Goal: Task Accomplishment & Management: Complete application form

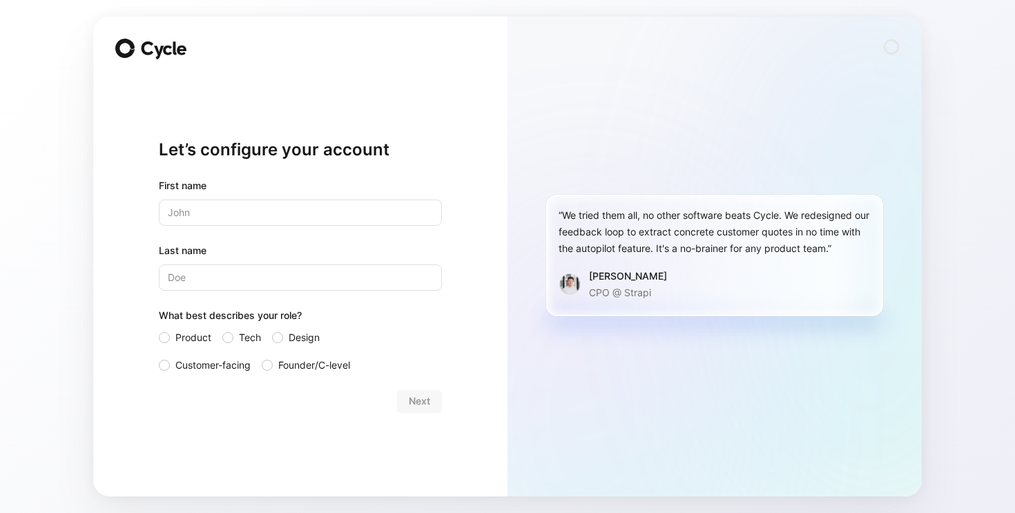
click at [298, 223] on input "text" at bounding box center [300, 213] width 283 height 26
type input "[PERSON_NAME]"
click at [318, 280] on input "Last name" at bounding box center [300, 277] width 283 height 26
type input "[PERSON_NAME]"
click at [168, 364] on div at bounding box center [164, 365] width 11 height 11
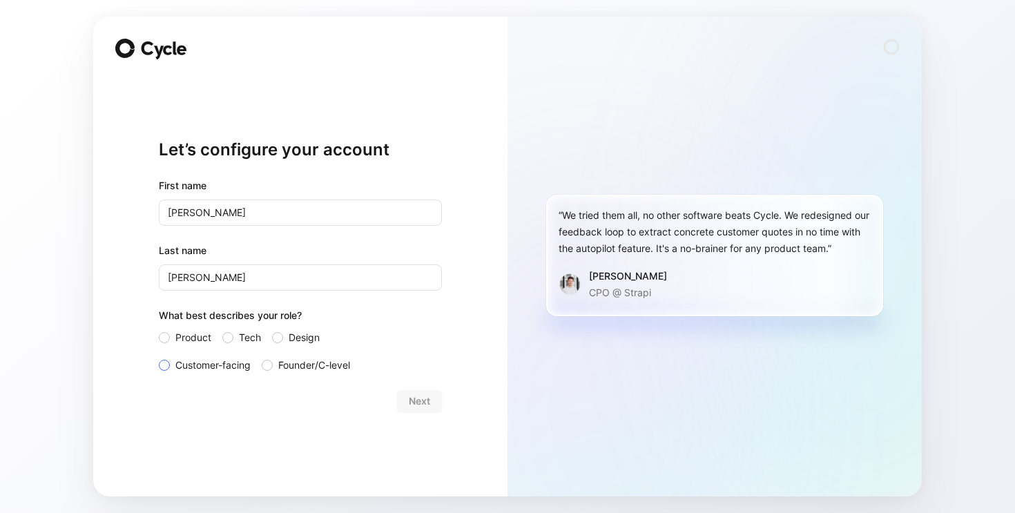
click at [159, 357] on input "Customer-facing" at bounding box center [159, 357] width 0 height 0
click at [415, 407] on span "Next" at bounding box center [419, 401] width 21 height 17
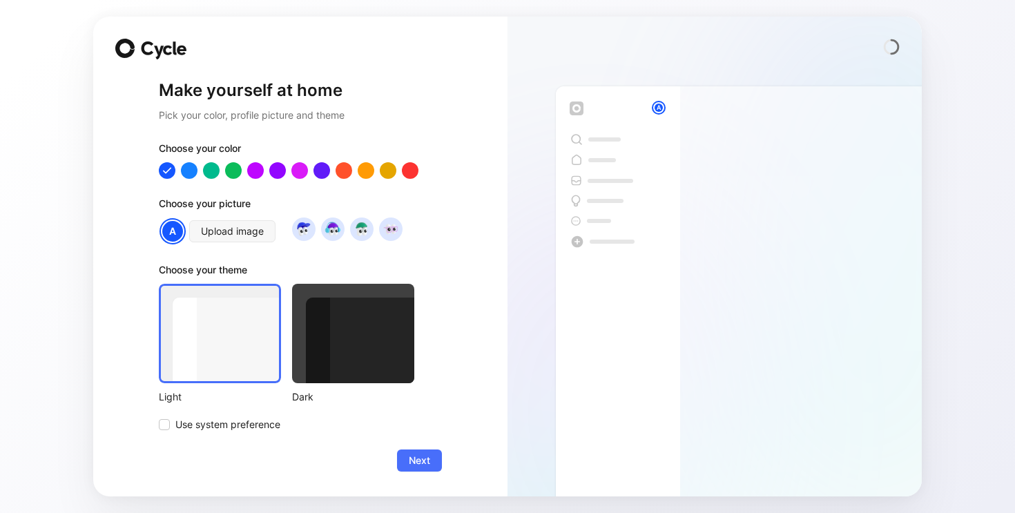
click at [323, 309] on div at bounding box center [353, 333] width 122 height 99
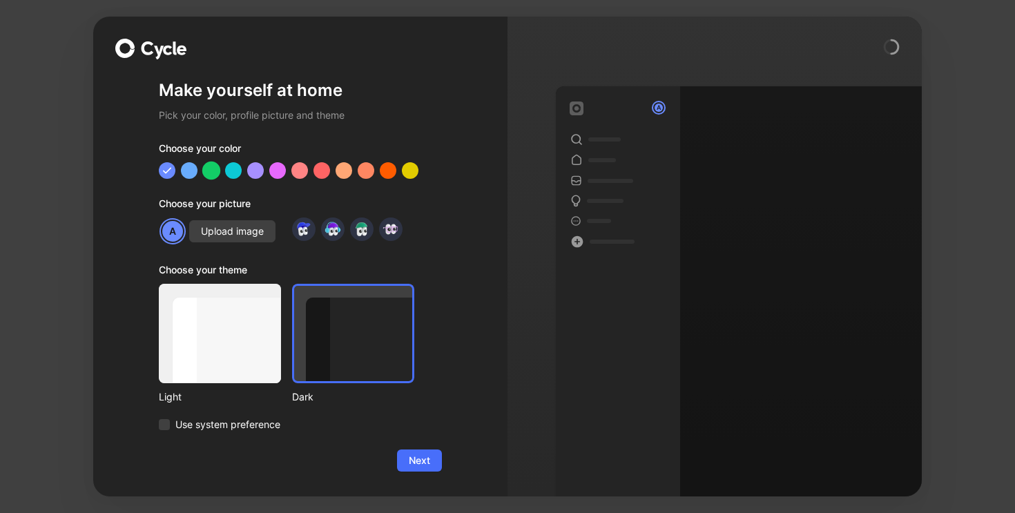
click at [213, 175] on div at bounding box center [211, 170] width 18 height 18
click at [425, 460] on span "Next" at bounding box center [419, 460] width 21 height 17
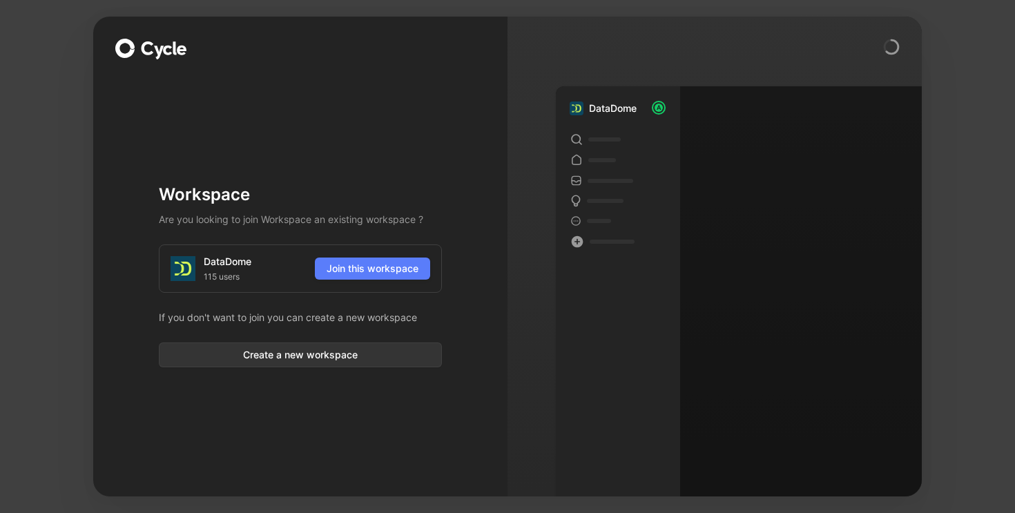
click at [371, 270] on span "Join this workspace" at bounding box center [373, 268] width 92 height 17
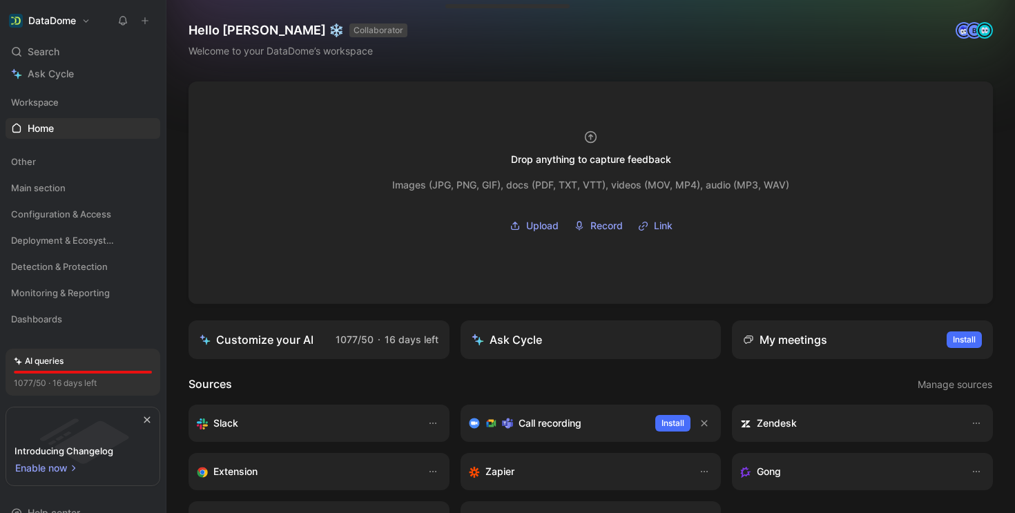
click at [142, 21] on use at bounding box center [145, 21] width 6 height 6
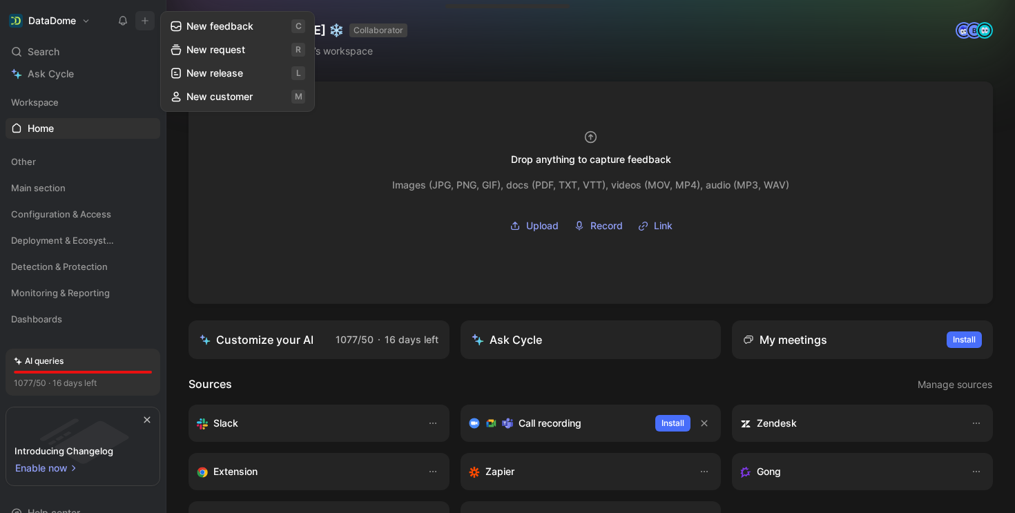
click at [259, 28] on button "New feedback c" at bounding box center [238, 25] width 148 height 23
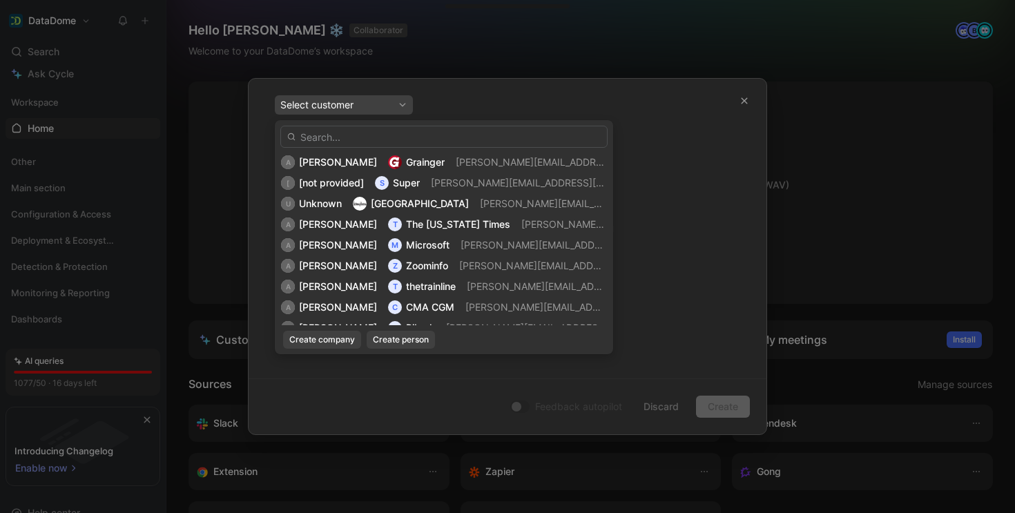
scroll to position [1920, 0]
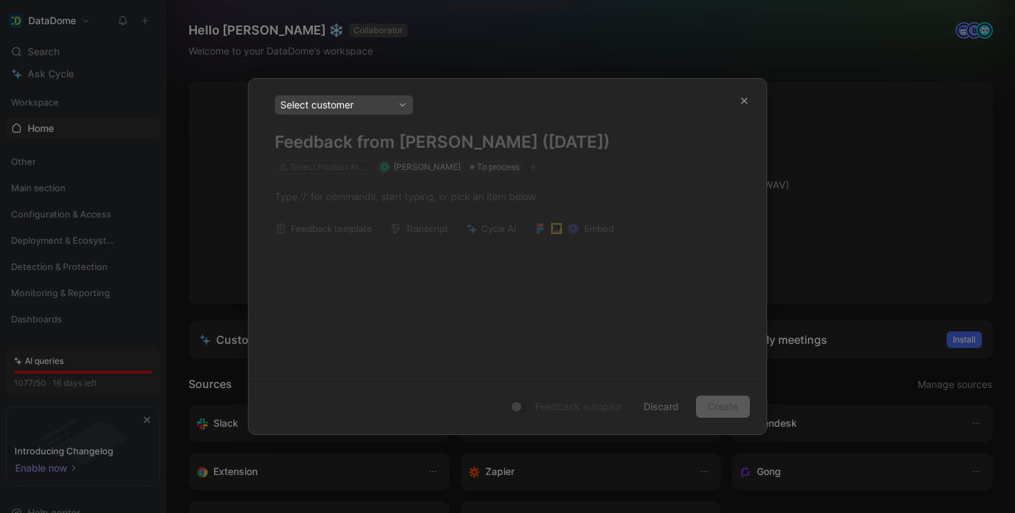
click at [409, 102] on div "Select customer" at bounding box center [344, 104] width 138 height 19
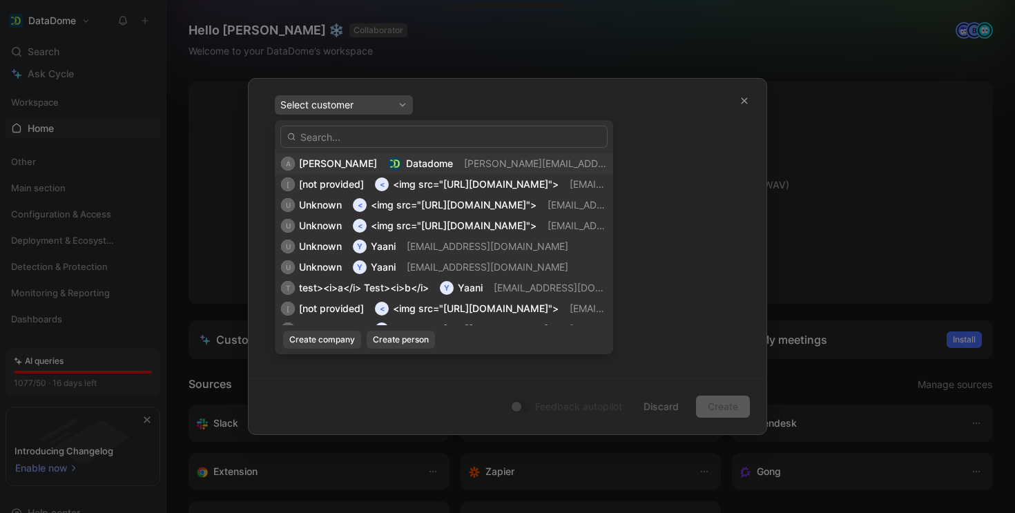
type input "p"
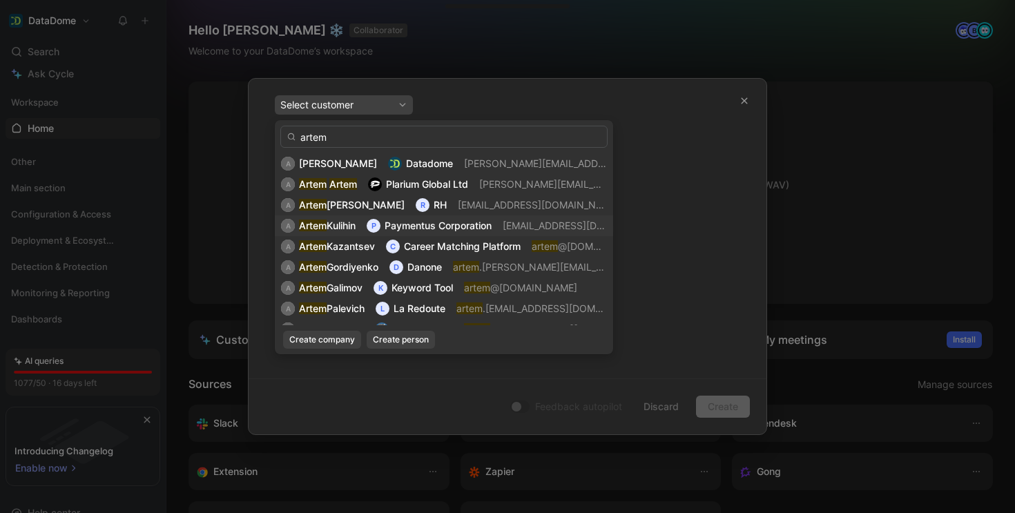
type input "artem"
click at [408, 226] on span "Paymentus Corporation" at bounding box center [438, 226] width 107 height 12
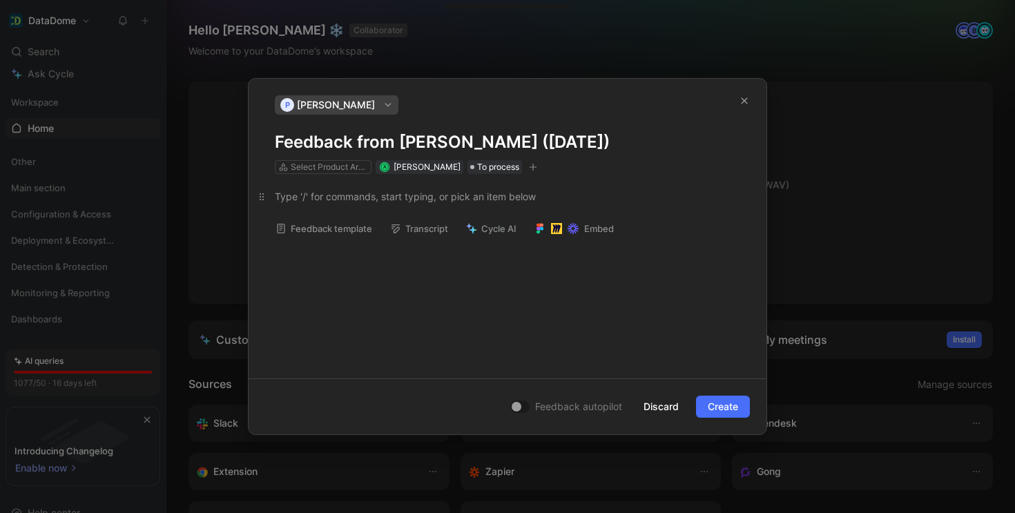
click at [379, 197] on div at bounding box center [507, 196] width 465 height 14
click at [354, 169] on div "Select Product Areas" at bounding box center [329, 167] width 77 height 14
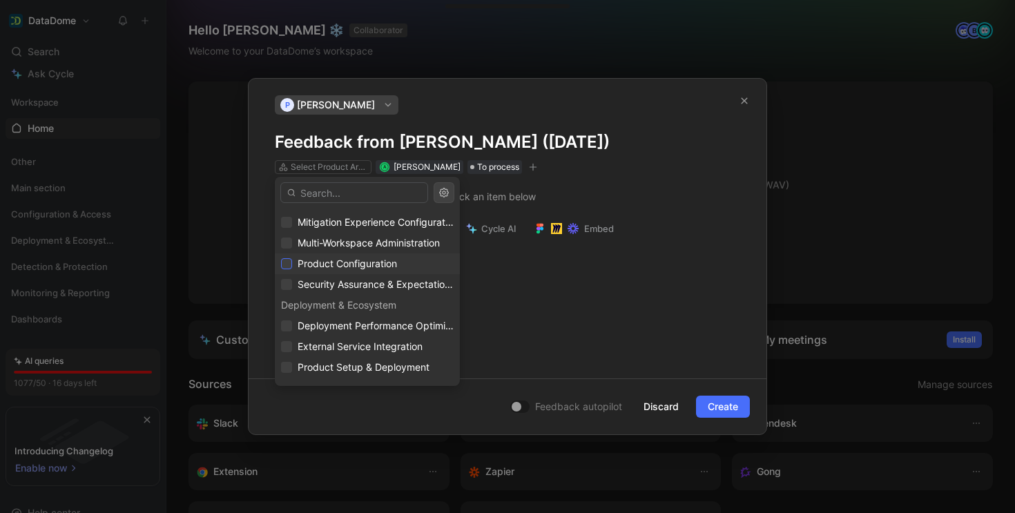
scroll to position [7, 0]
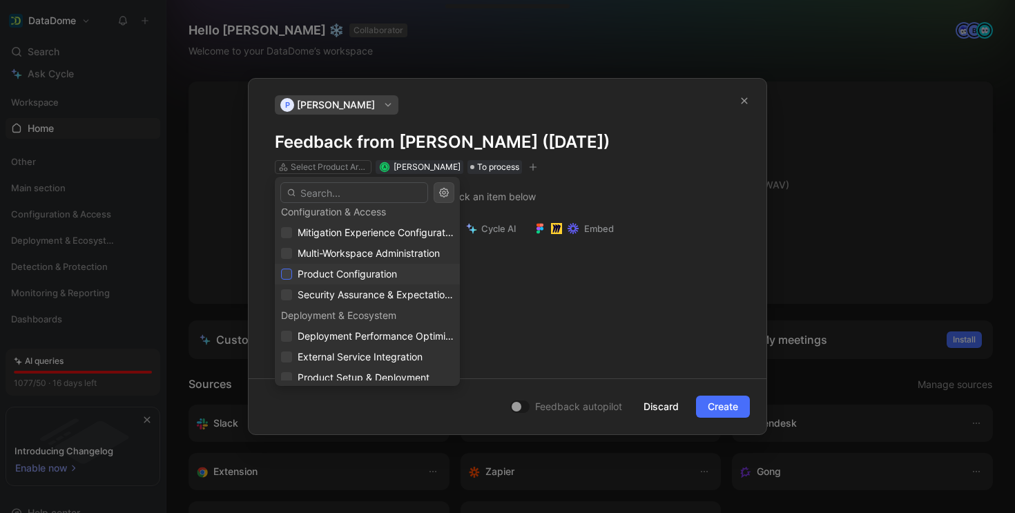
click at [291, 274] on div at bounding box center [286, 274] width 11 height 11
click at [293, 359] on div "External Service Integration" at bounding box center [367, 357] width 173 height 17
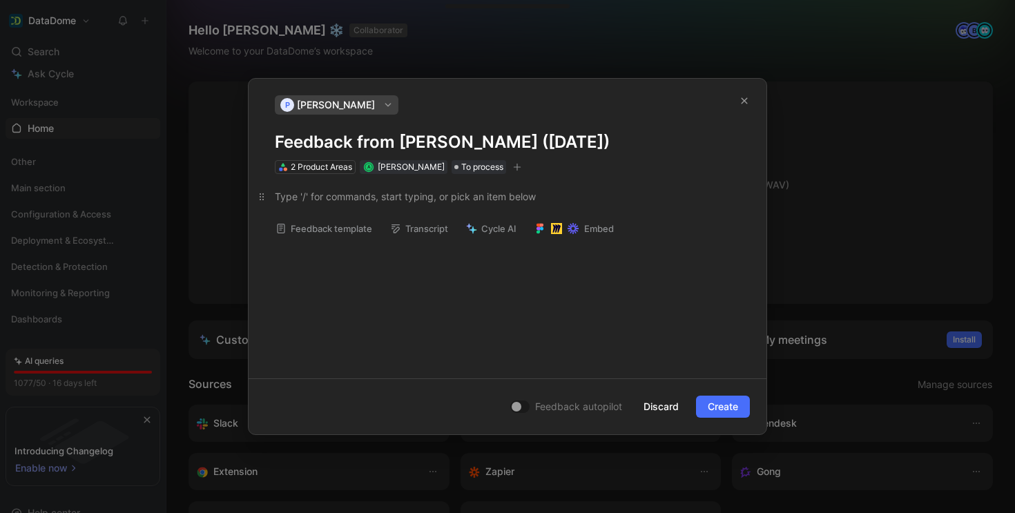
click at [403, 199] on div at bounding box center [507, 196] width 465 height 14
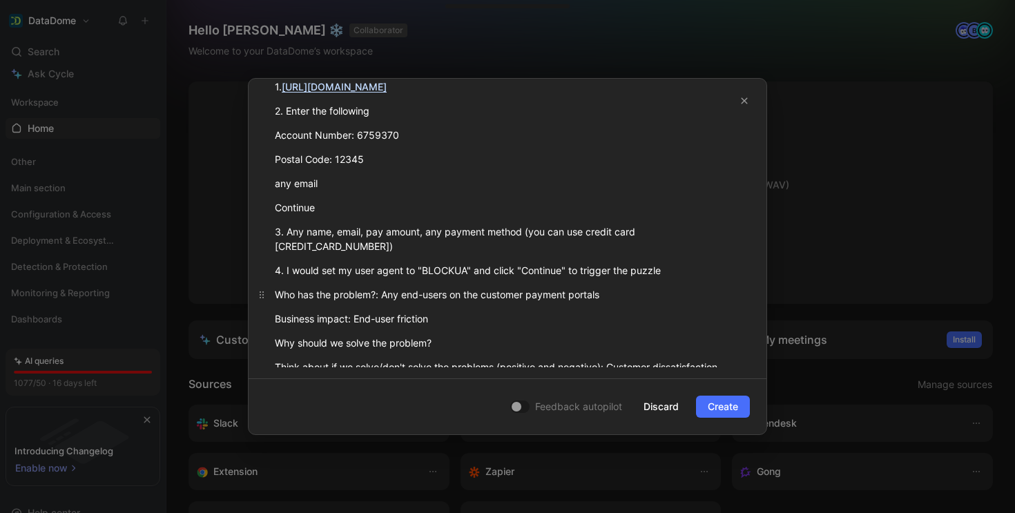
scroll to position [306, 0]
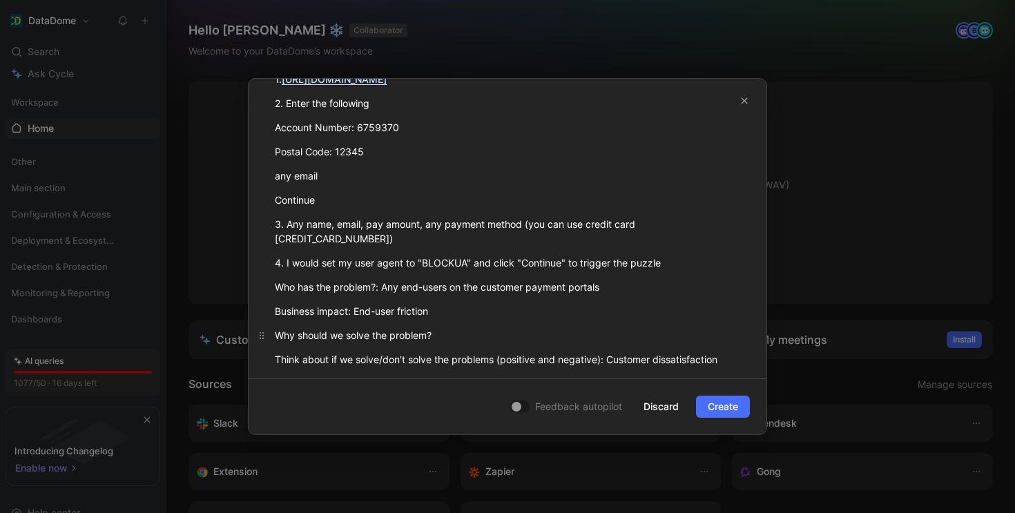
click at [458, 328] on div "Why should we solve the problem?" at bounding box center [507, 335] width 465 height 14
click at [665, 255] on div "4. I would set my user agent to "BLOCKUA" and click "Continue" to trigger the p…" at bounding box center [507, 262] width 465 height 14
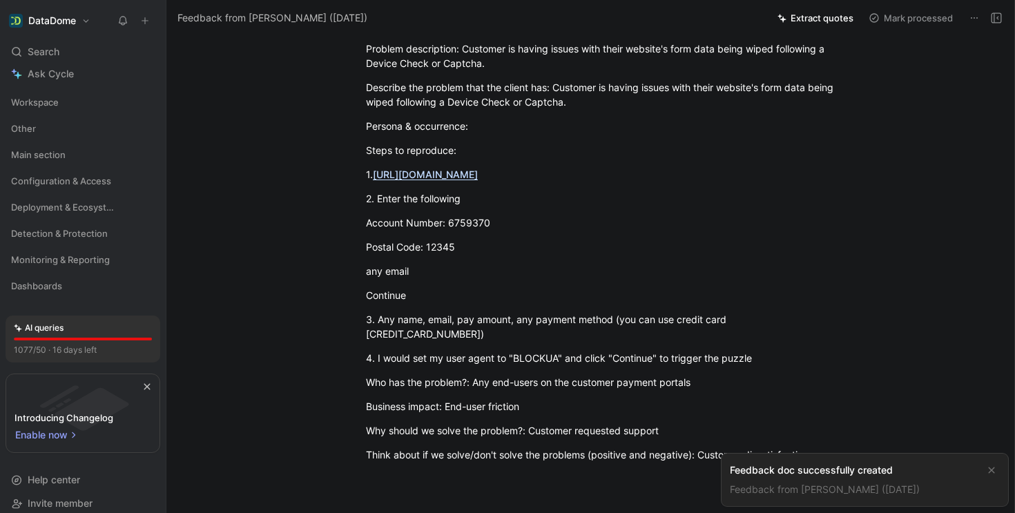
scroll to position [186, 0]
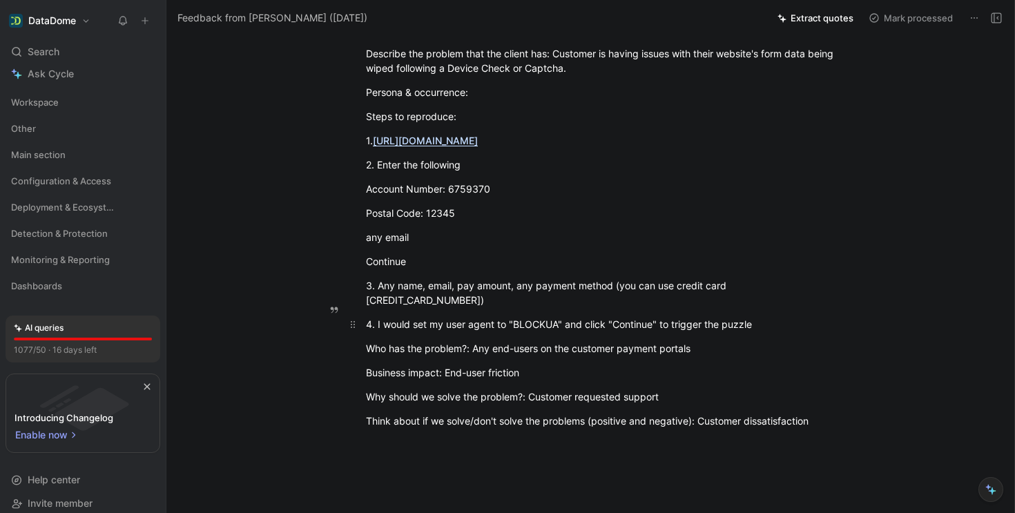
click at [637, 317] on div "4. I would set my user agent to "BLOCKUA" and click "Continue" to trigger the p…" at bounding box center [605, 324] width 478 height 14
click at [762, 317] on div "4. I would set my user agent to "BLOCKUA" and click "Continue" to trigger the p…" at bounding box center [605, 324] width 478 height 14
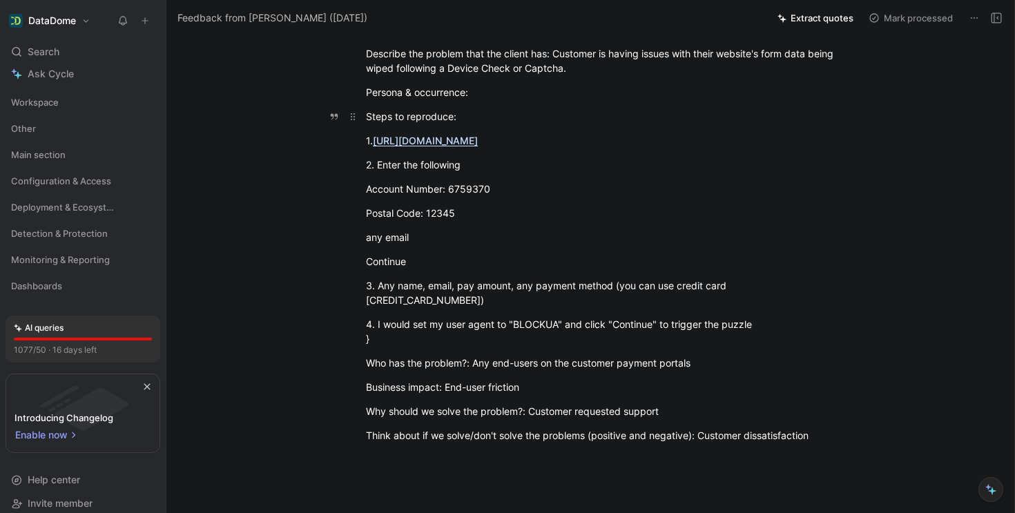
click at [366, 120] on div "Steps to reproduce:" at bounding box center [605, 116] width 478 height 14
click at [516, 197] on p "Account Number: 6759370" at bounding box center [605, 188] width 530 height 23
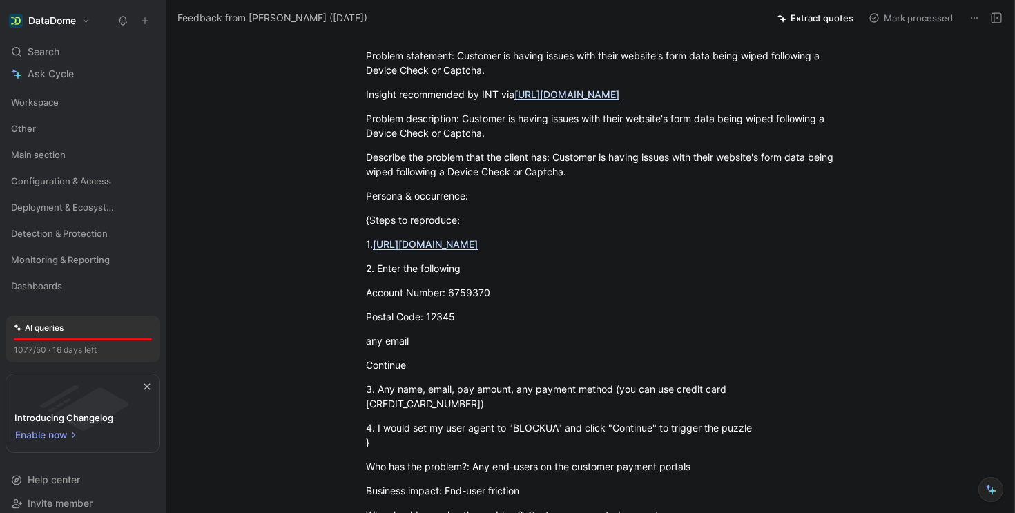
scroll to position [0, 0]
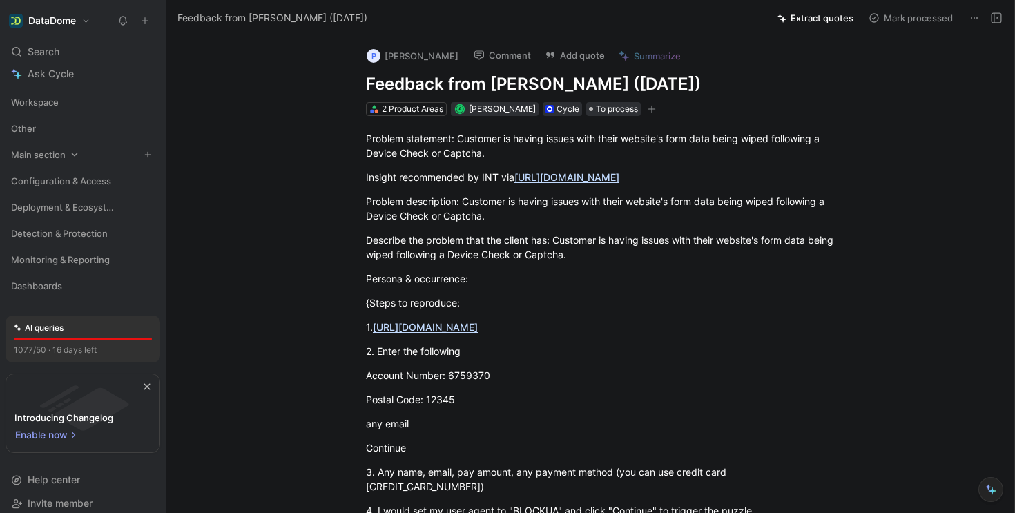
click at [61, 149] on span "Main section" at bounding box center [38, 155] width 55 height 14
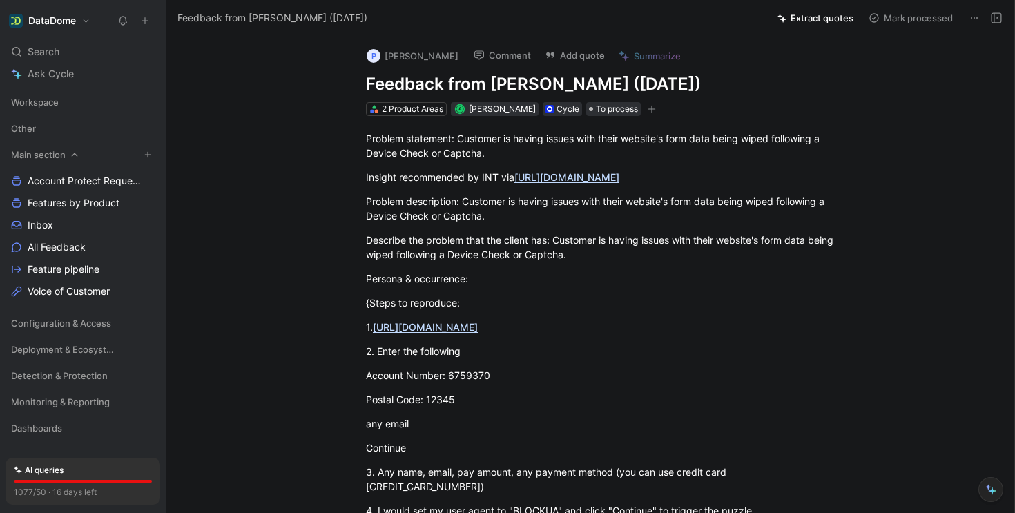
click at [59, 152] on span "Main section" at bounding box center [38, 155] width 55 height 14
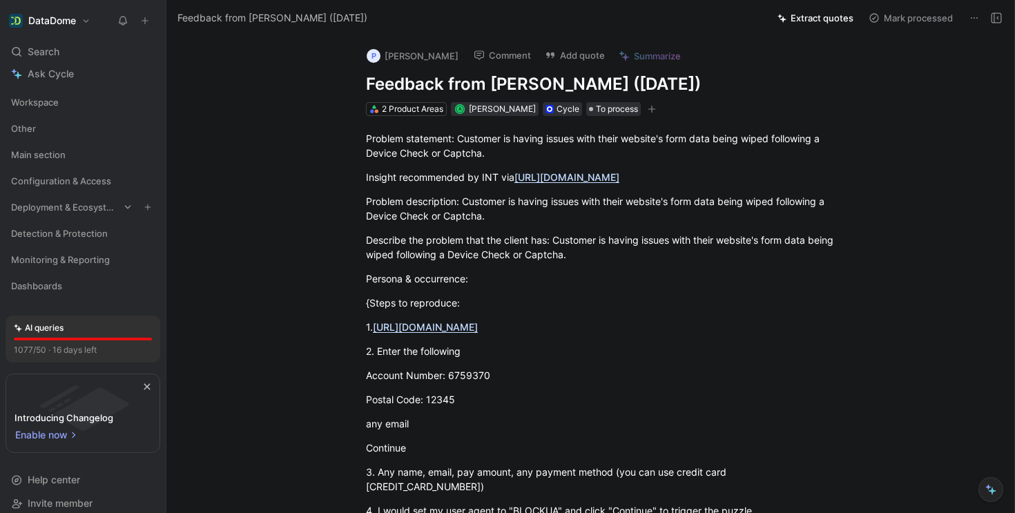
click at [61, 206] on span "Deployment & Ecosystem" at bounding box center [65, 207] width 108 height 14
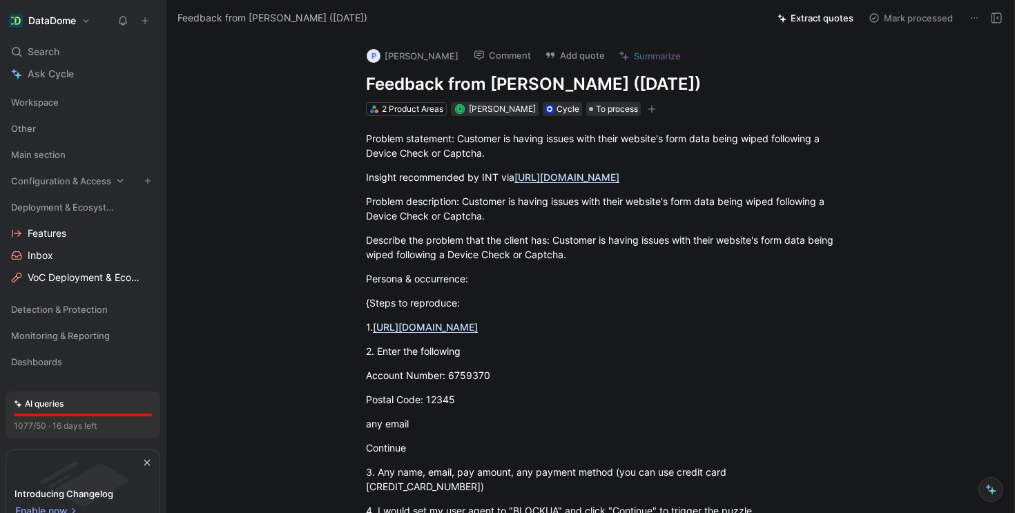
click at [71, 184] on span "Configuration & Access" at bounding box center [61, 181] width 100 height 14
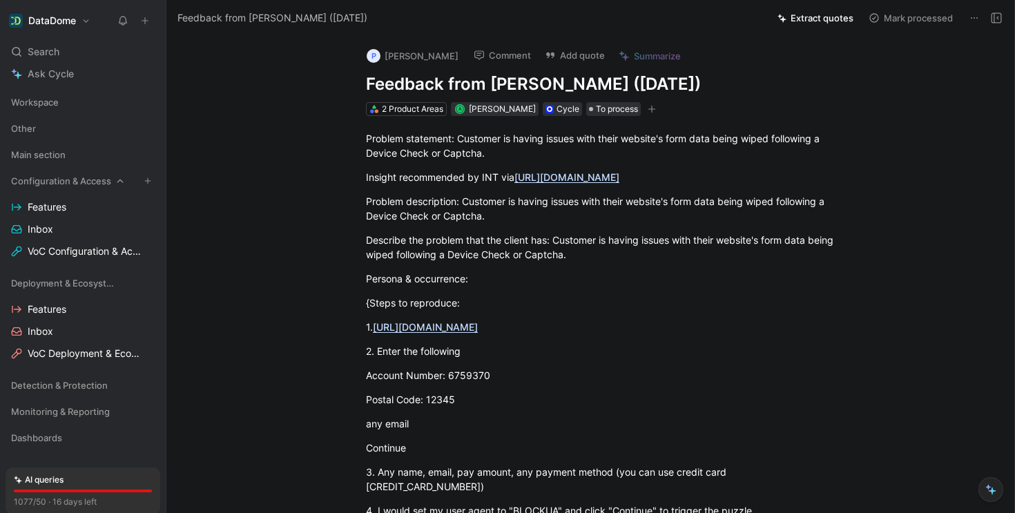
click at [71, 184] on span "Configuration & Access" at bounding box center [61, 181] width 100 height 14
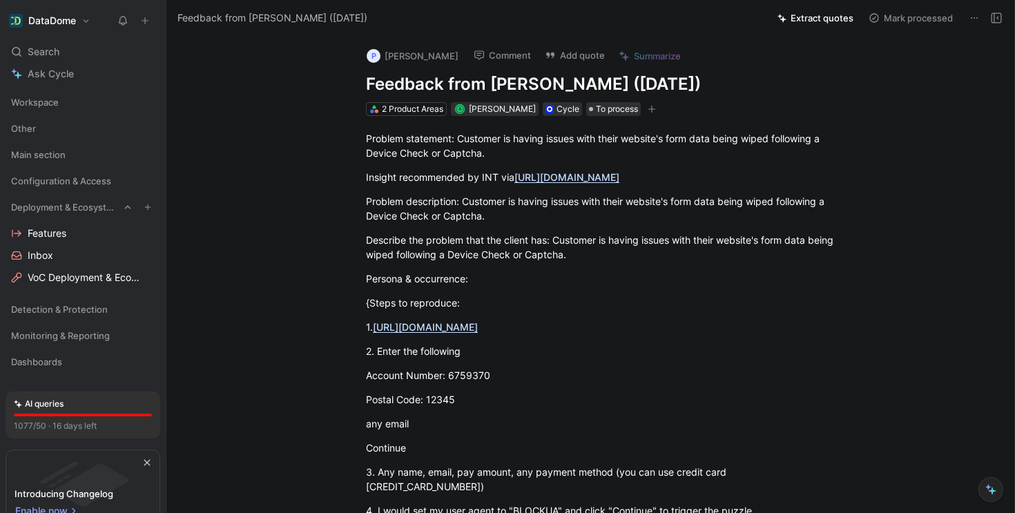
click at [70, 205] on span "Deployment & Ecosystem" at bounding box center [65, 207] width 108 height 14
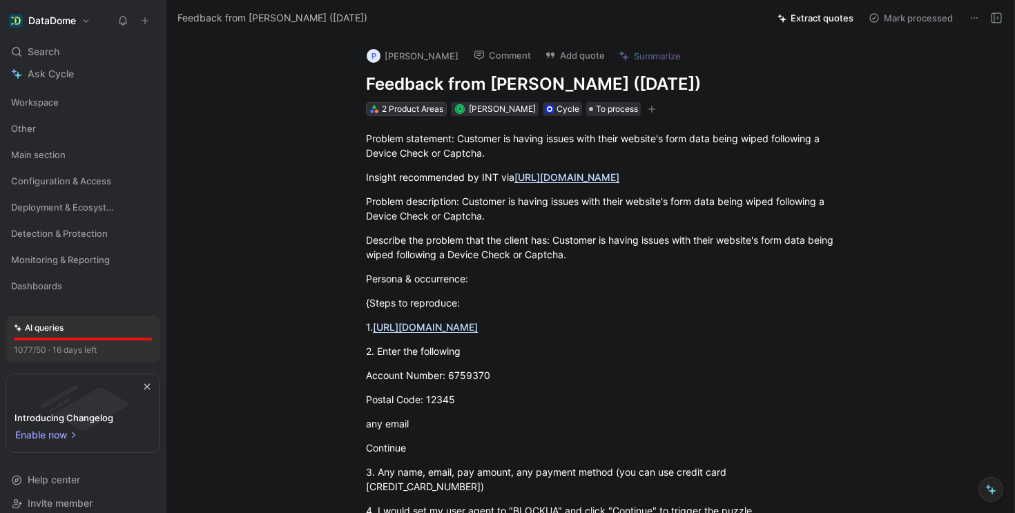
click at [396, 112] on div "2 Product Areas" at bounding box center [412, 109] width 61 height 14
click at [57, 177] on span "Configuration & Access" at bounding box center [61, 181] width 100 height 14
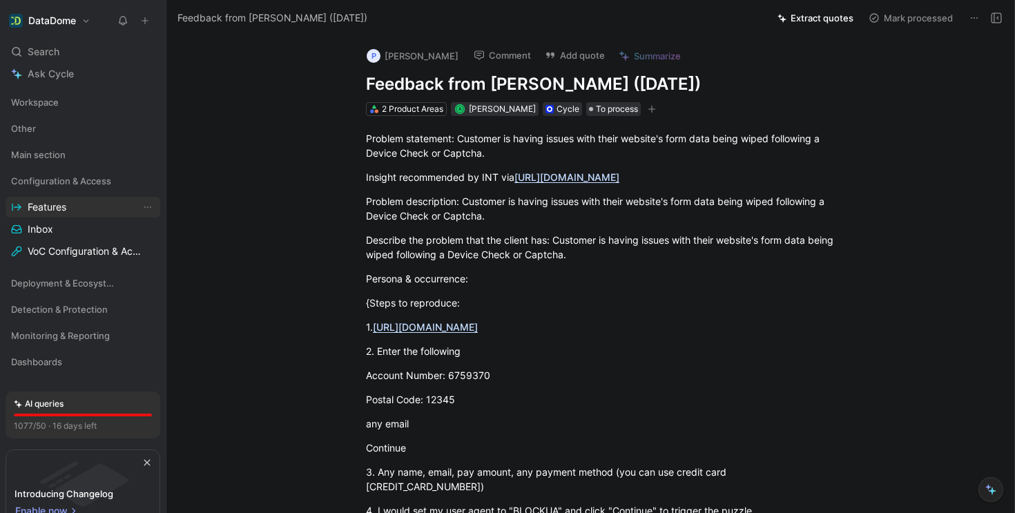
click at [61, 204] on span "Features" at bounding box center [47, 207] width 39 height 14
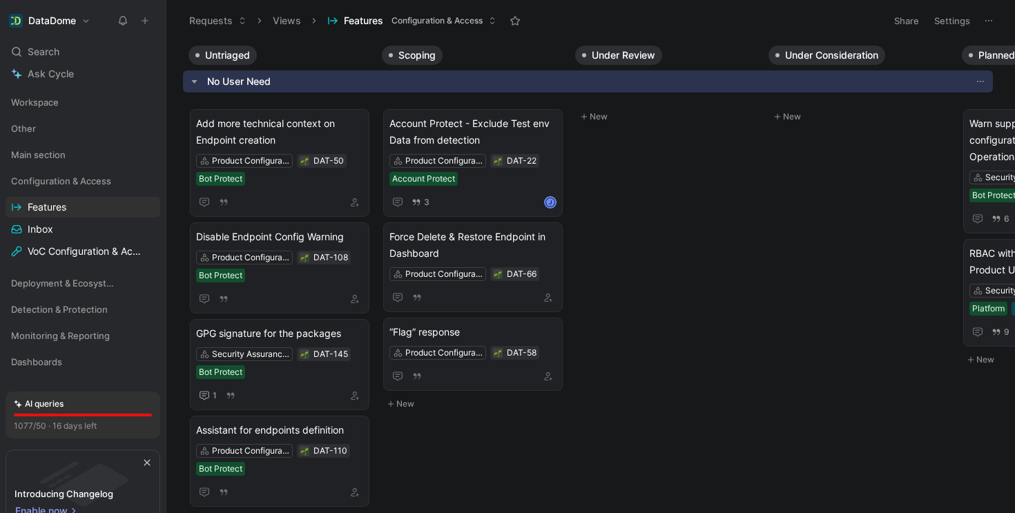
click at [148, 21] on icon at bounding box center [145, 21] width 10 height 10
click at [182, 171] on body "DataDome Search ⌘ K Ask Cycle Workspace Other Main section Configuration & Acce…" at bounding box center [507, 256] width 1015 height 513
click at [55, 101] on span "Workspace" at bounding box center [35, 102] width 48 height 14
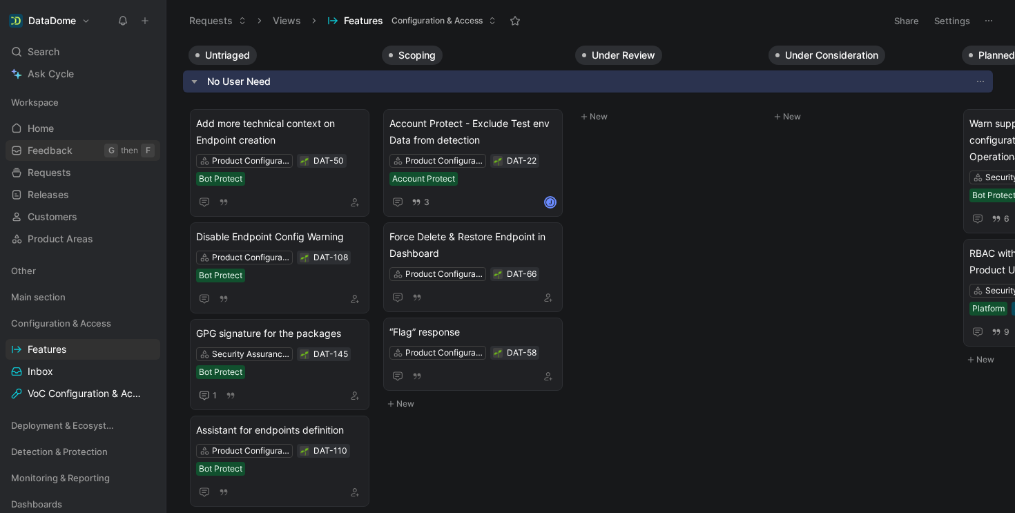
click at [51, 148] on span "Feedback" at bounding box center [50, 151] width 45 height 14
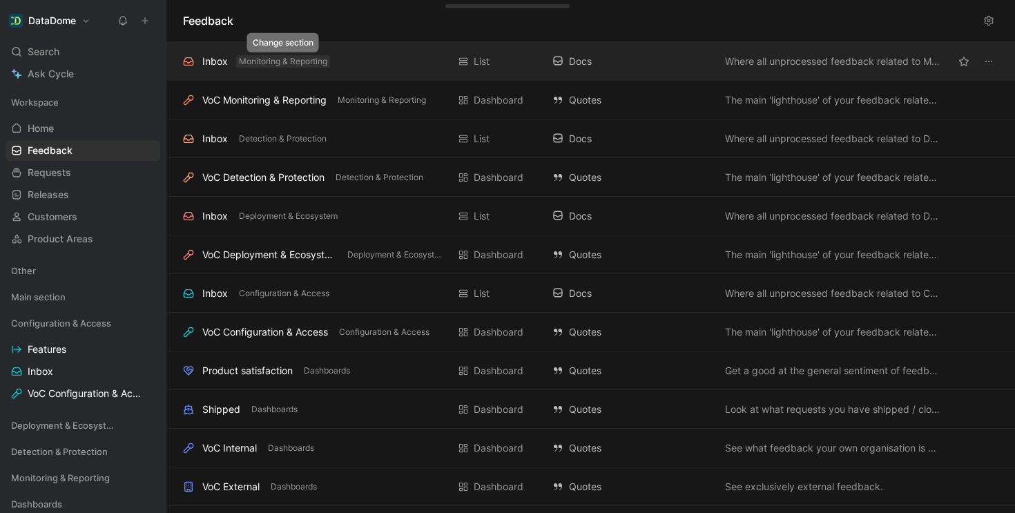
click at [324, 62] on span "Monitoring & Reporting" at bounding box center [283, 62] width 88 height 14
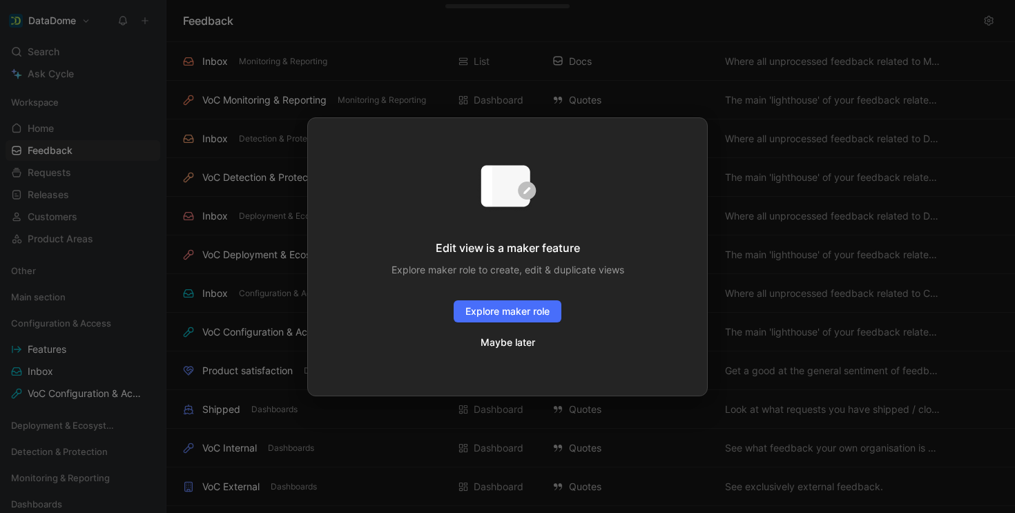
click at [525, 344] on button "Maybe later" at bounding box center [508, 342] width 56 height 18
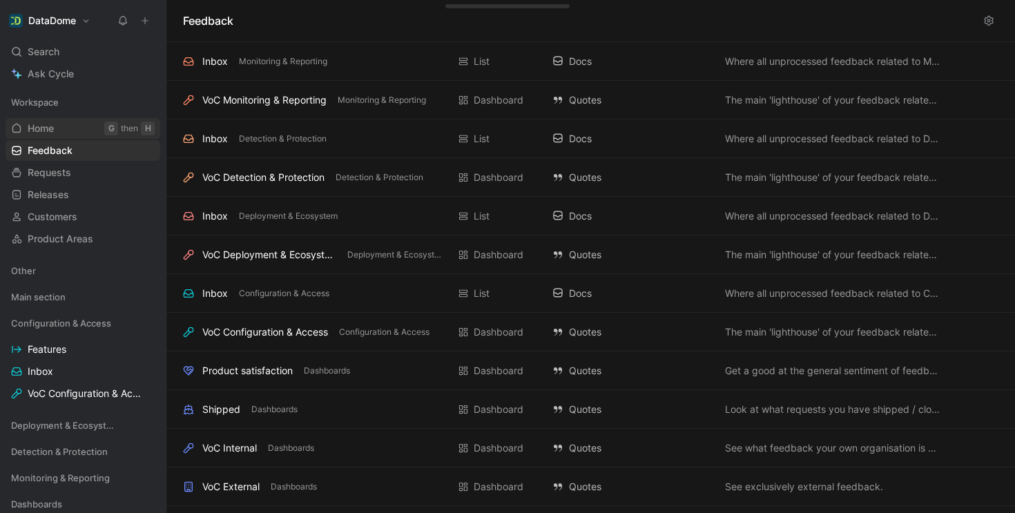
click at [52, 129] on span "Home" at bounding box center [41, 129] width 26 height 14
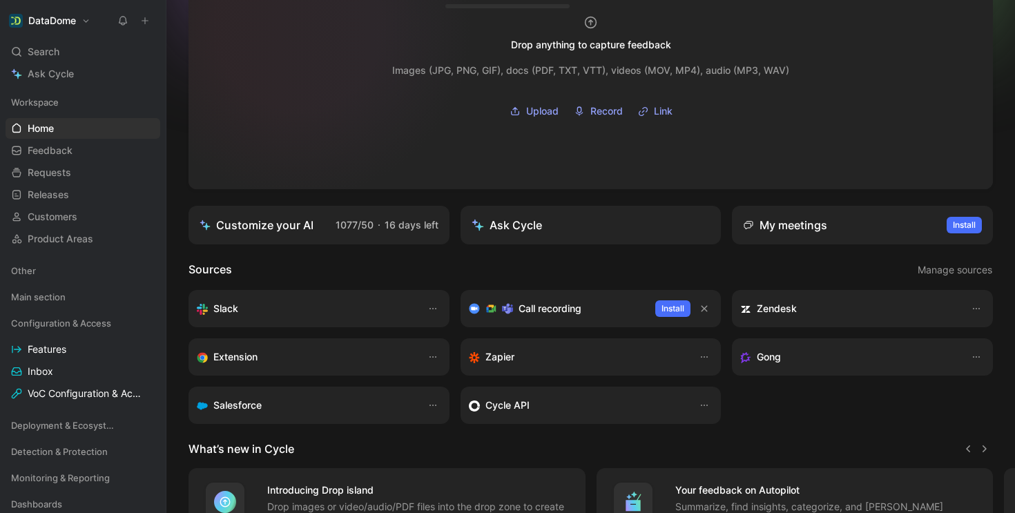
scroll to position [262, 0]
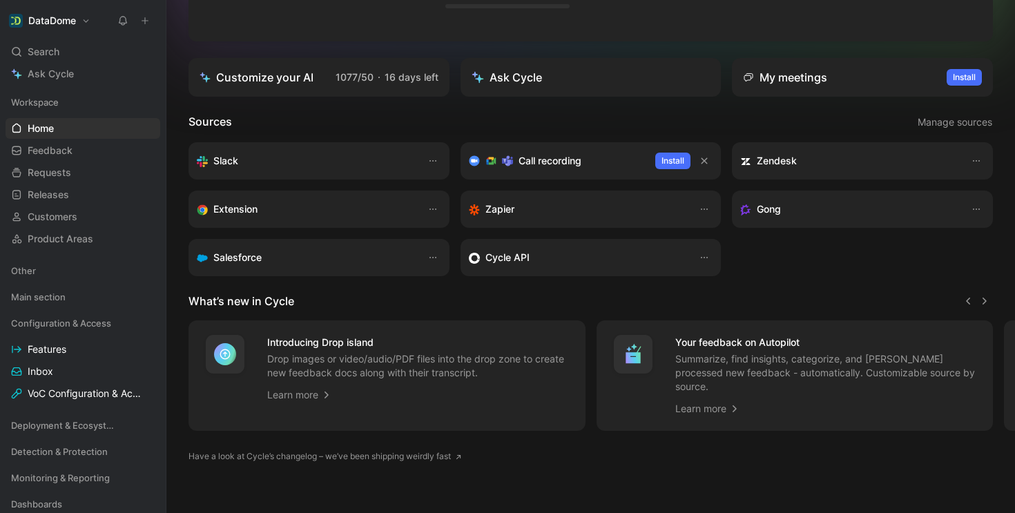
click at [53, 46] on span "Search" at bounding box center [44, 51] width 32 height 17
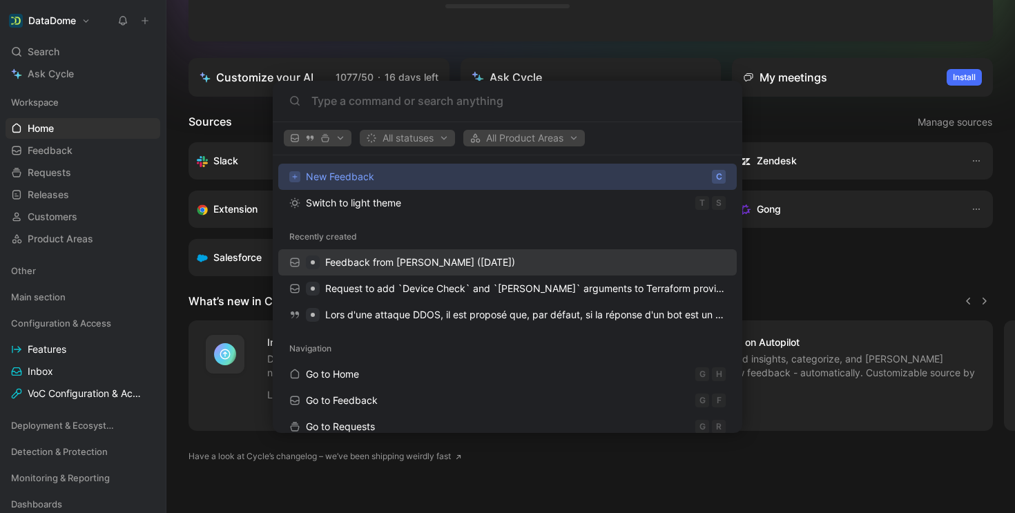
click at [387, 262] on span "Feedback from [PERSON_NAME] ([DATE])" at bounding box center [420, 262] width 190 height 12
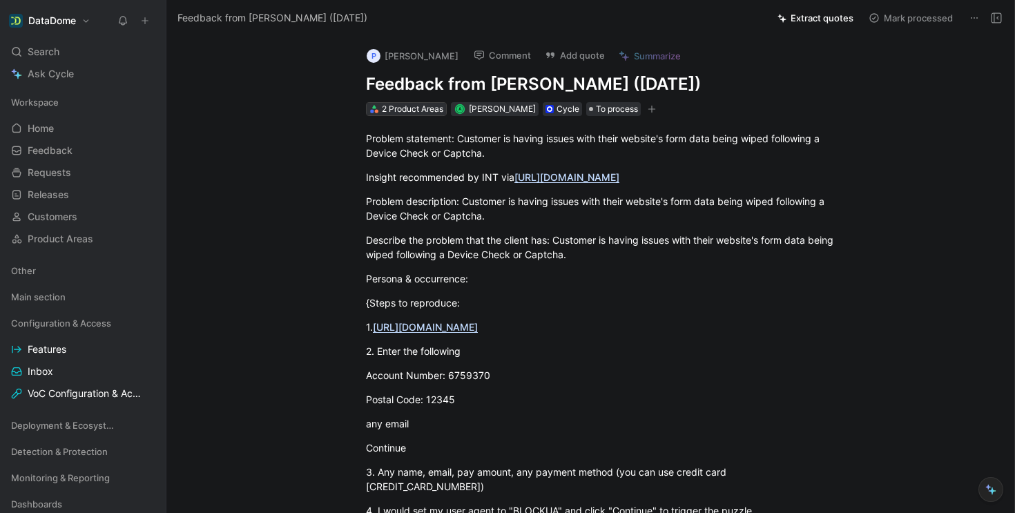
click at [414, 109] on div "2 Product Areas" at bounding box center [412, 109] width 61 height 14
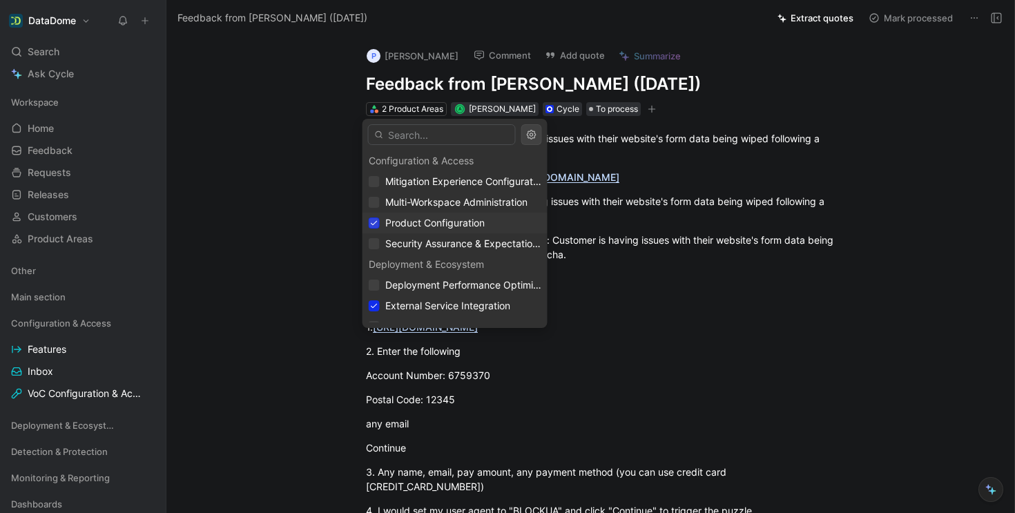
click at [373, 222] on icon at bounding box center [374, 223] width 8 height 8
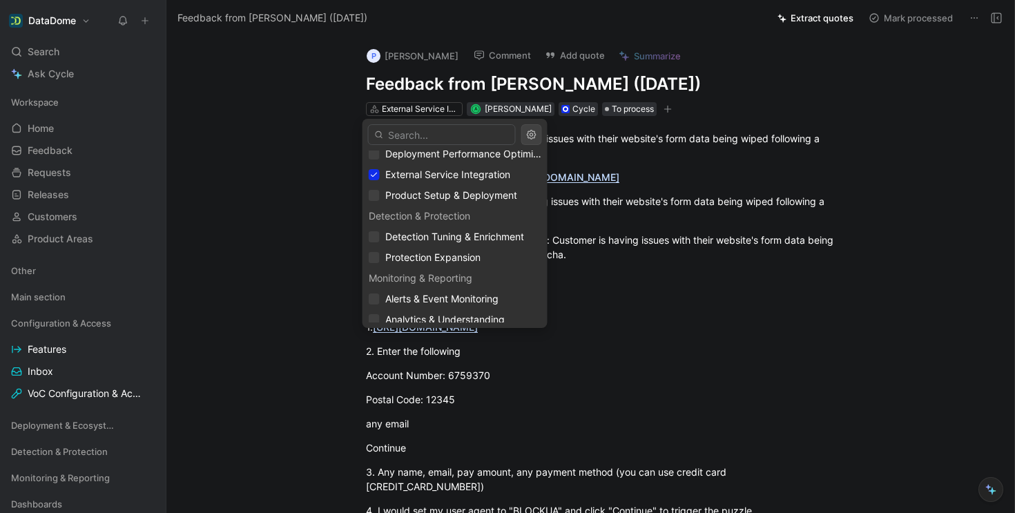
scroll to position [132, 0]
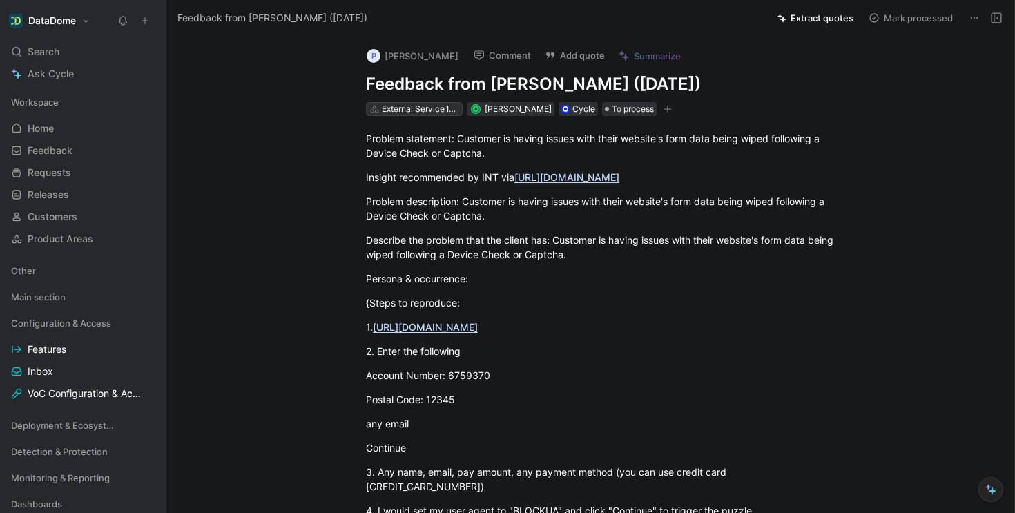
click at [412, 107] on div "External Service Integration" at bounding box center [420, 109] width 77 height 14
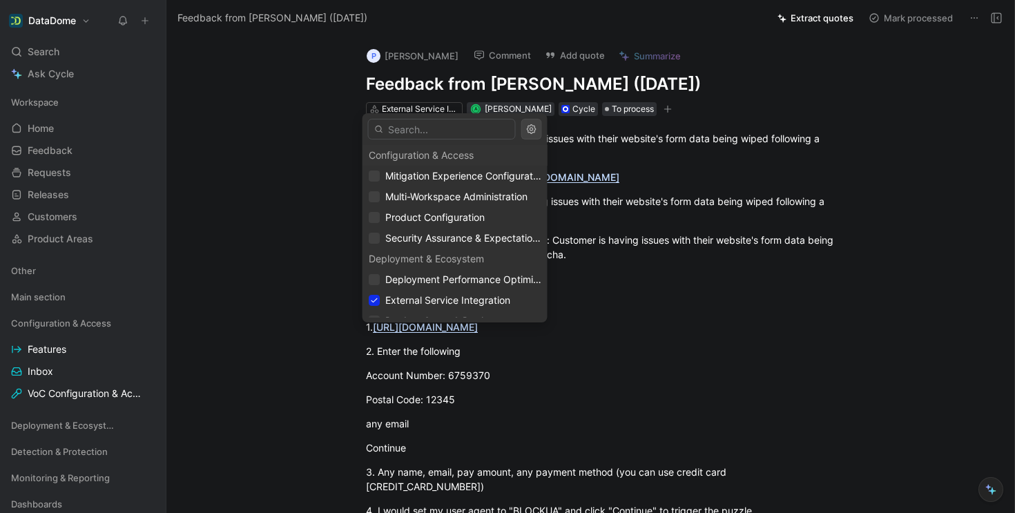
drag, startPoint x: 256, startPoint y: 142, endPoint x: 230, endPoint y: 158, distance: 30.7
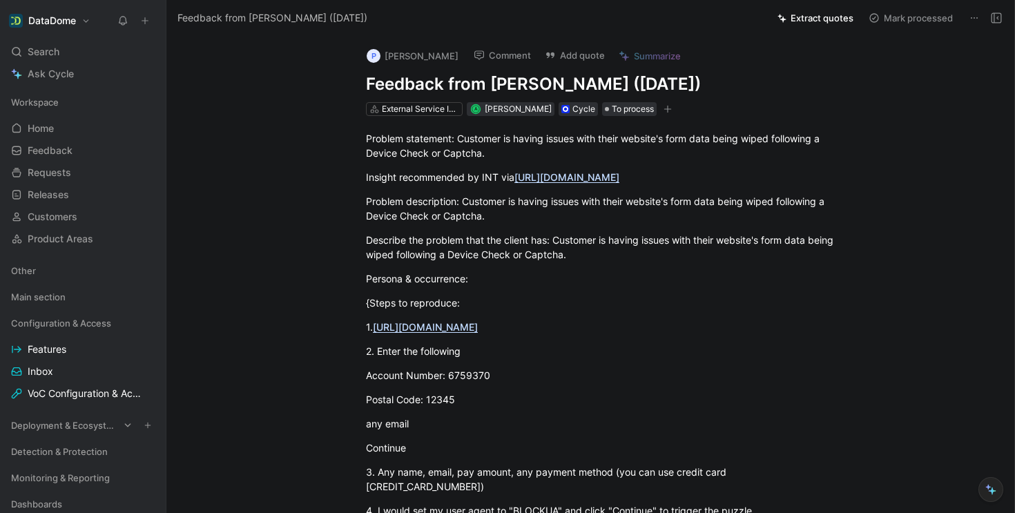
click at [78, 427] on span "Deployment & Ecosystem" at bounding box center [65, 425] width 108 height 14
click at [57, 452] on span "Features" at bounding box center [47, 452] width 39 height 14
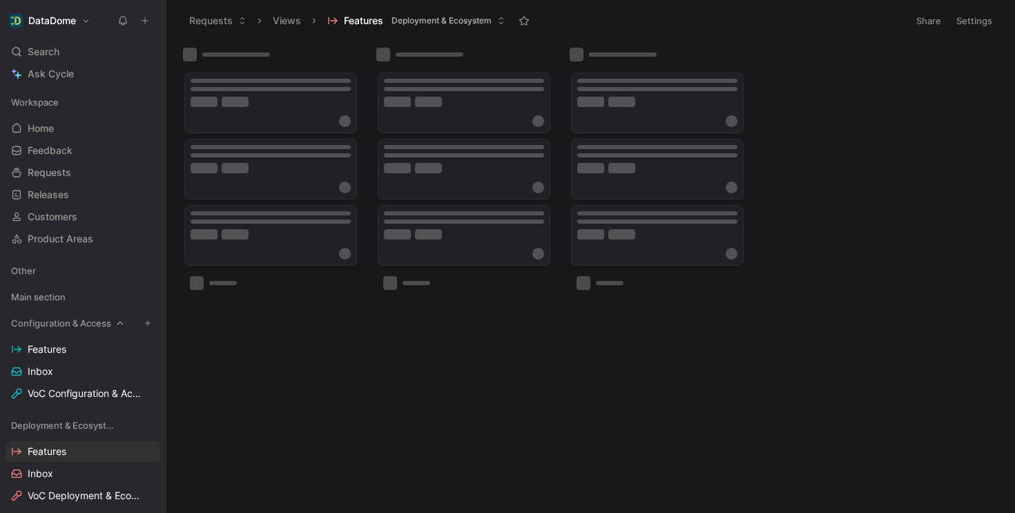
click at [104, 314] on div "Configuration & Access" at bounding box center [83, 323] width 155 height 21
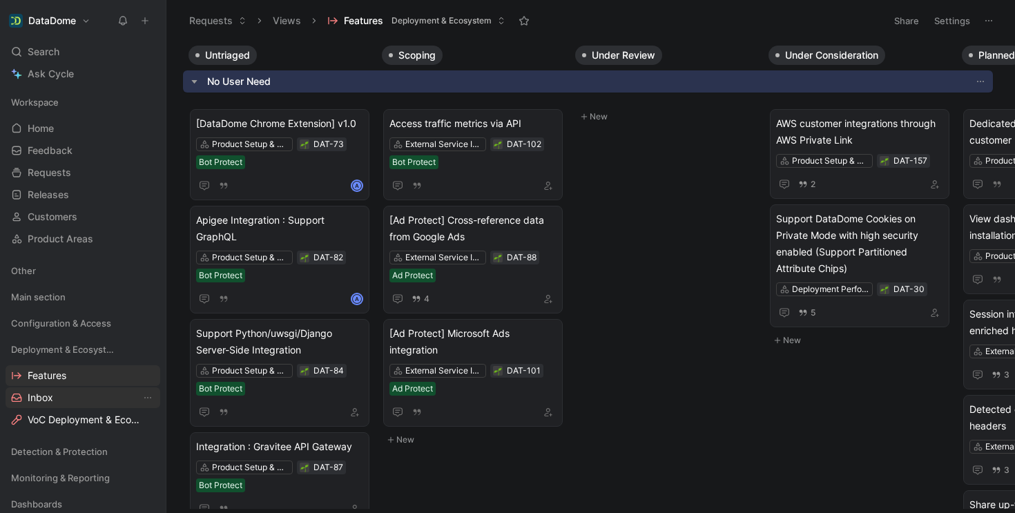
click at [57, 396] on link "Inbox" at bounding box center [83, 397] width 155 height 21
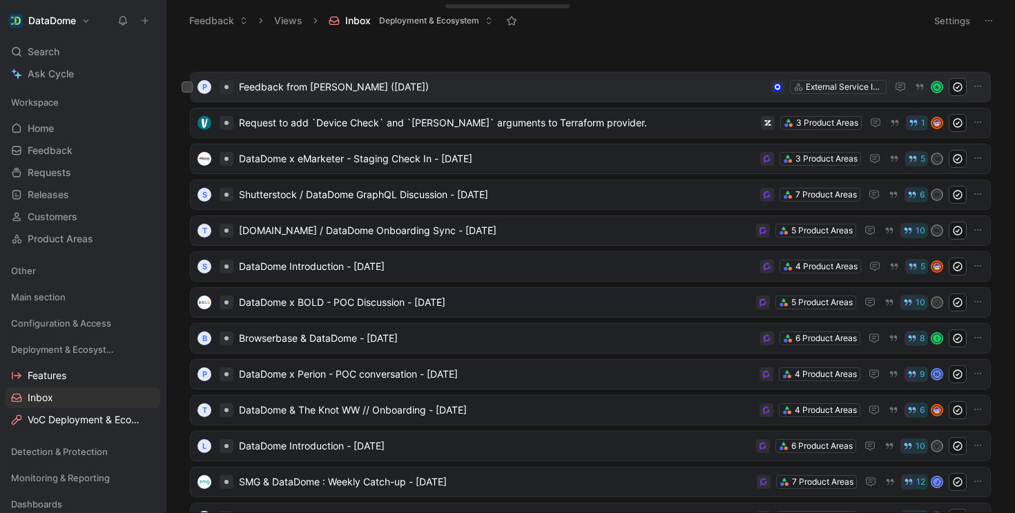
click at [366, 86] on span "Feedback from [PERSON_NAME] ([DATE])" at bounding box center [502, 87] width 526 height 17
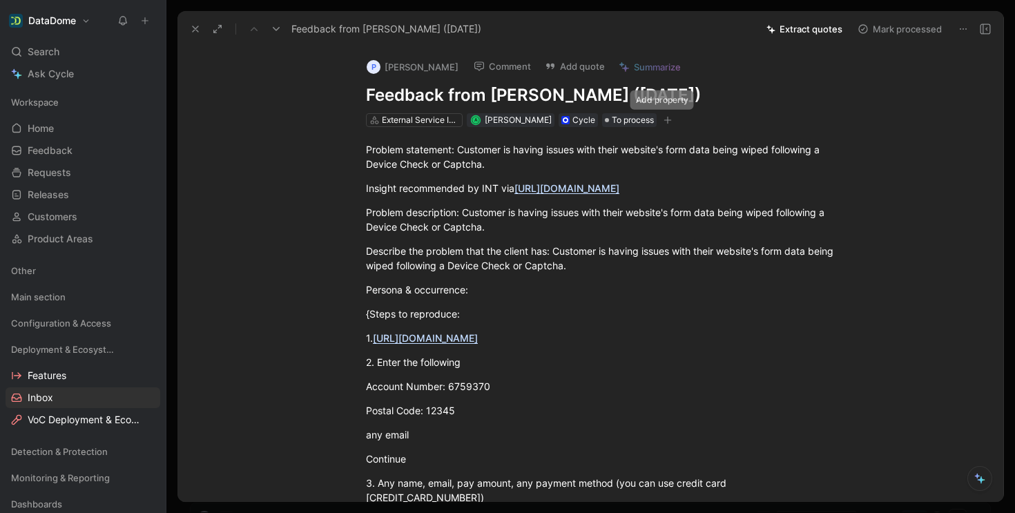
click at [664, 120] on icon "button" at bounding box center [668, 119] width 8 height 1
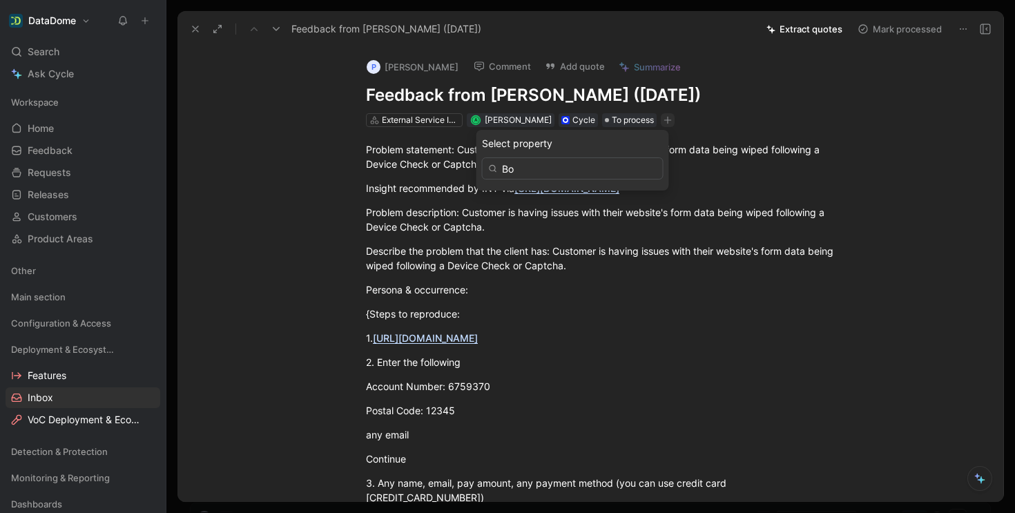
type input "B"
click at [494, 200] on icon at bounding box center [488, 195] width 11 height 11
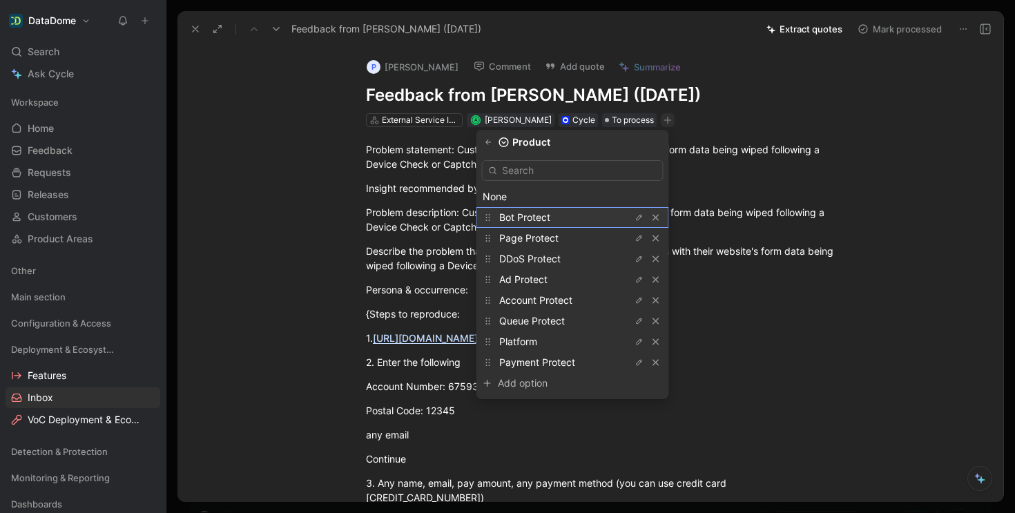
click at [532, 211] on span "Bot Protect" at bounding box center [524, 217] width 51 height 12
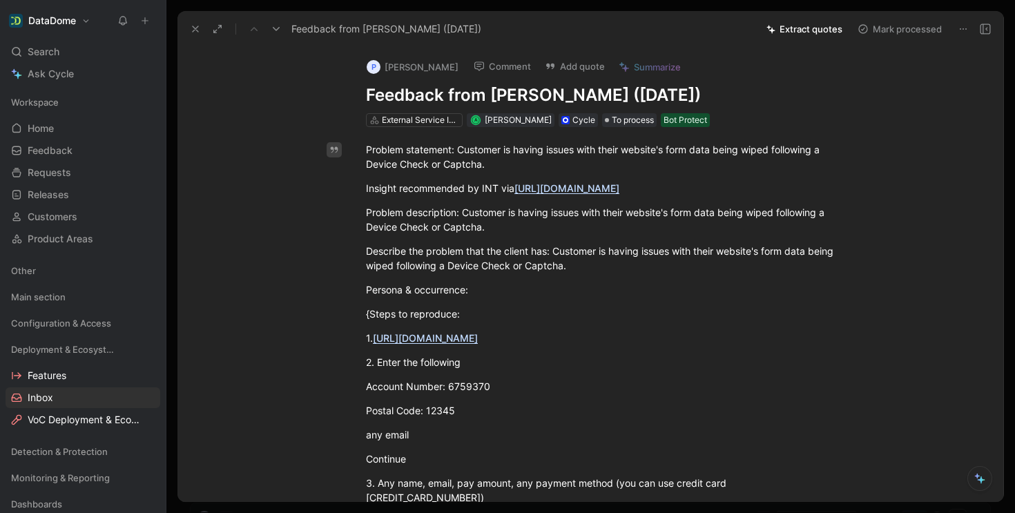
click at [331, 150] on icon "button" at bounding box center [334, 150] width 10 height 10
click at [197, 30] on use at bounding box center [196, 29] width 6 height 6
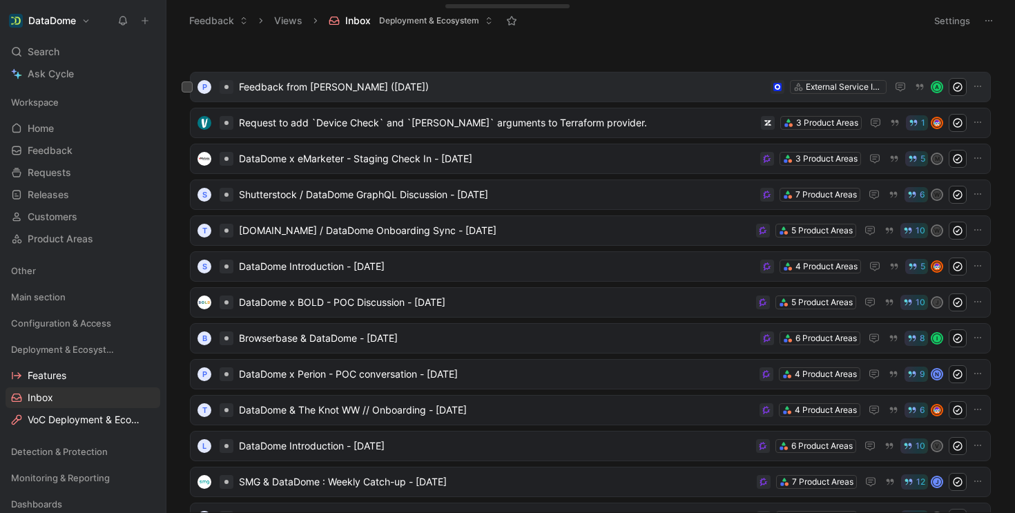
click at [356, 85] on span "Feedback from [PERSON_NAME] ([DATE])" at bounding box center [502, 87] width 526 height 17
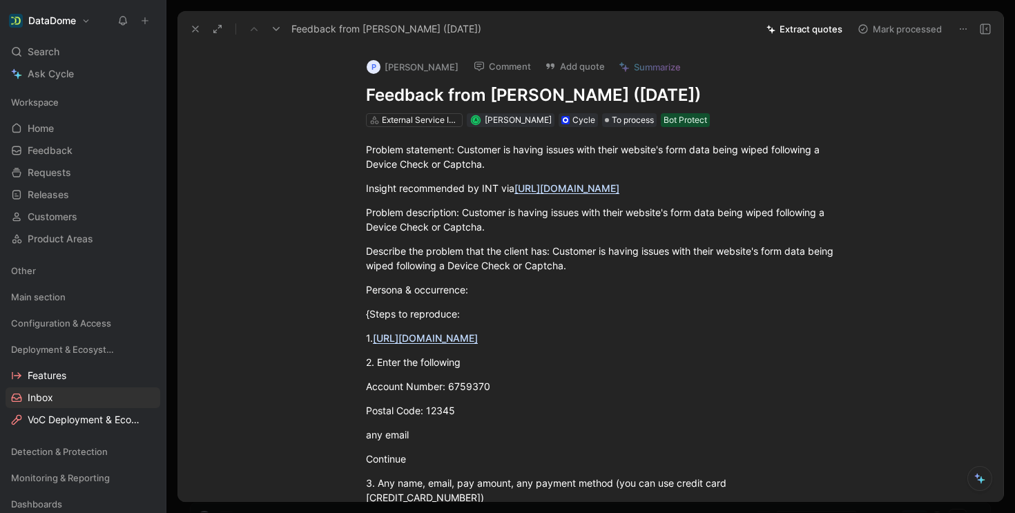
click at [451, 92] on h1 "Feedback from [PERSON_NAME] ([DATE])" at bounding box center [605, 95] width 478 height 22
drag, startPoint x: 594, startPoint y: 95, endPoint x: 360, endPoint y: 100, distance: 234.8
click at [360, 100] on div "P [PERSON_NAME] Comment Add quote Summarize Feedback from [PERSON_NAME] ([DATE]…" at bounding box center [605, 87] width 530 height 81
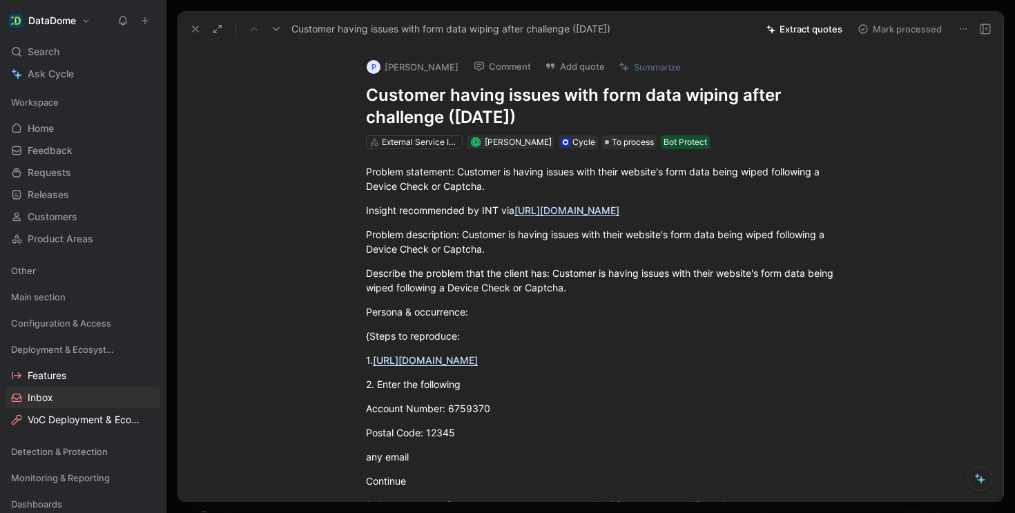
click at [222, 154] on div "Problem statement: Customer is having issues with their website's form data bei…" at bounding box center [604, 413] width 797 height 528
click at [202, 31] on button at bounding box center [195, 28] width 19 height 19
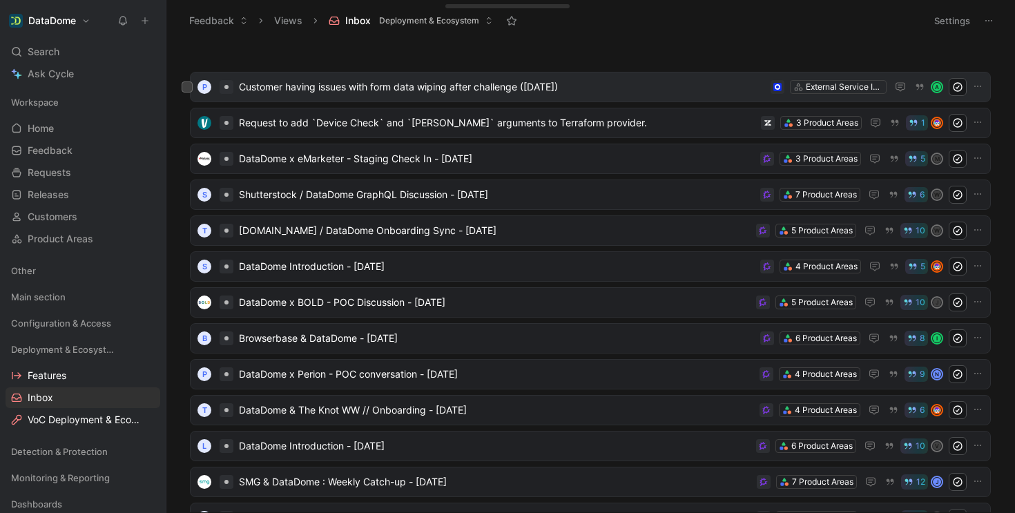
click at [368, 86] on span "Customer having issues with form data wiping after challenge ([DATE])" at bounding box center [502, 87] width 526 height 17
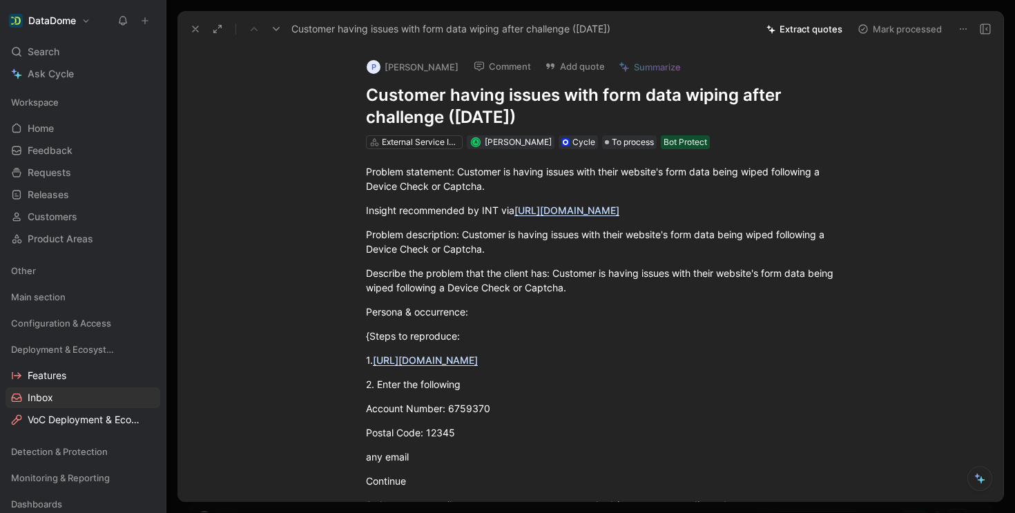
click at [477, 120] on h1 "Customer having issues with form data wiping after challenge ([DATE])" at bounding box center [605, 106] width 478 height 44
click at [483, 123] on h1 "Customer having issues with form data wiping after challenge ([DATE])" at bounding box center [605, 106] width 478 height 44
click at [245, 83] on div "P [PERSON_NAME] Comment Add quote Summarize Customer having issues with form da…" at bounding box center [590, 274] width 826 height 455
click at [200, 26] on icon at bounding box center [195, 28] width 11 height 11
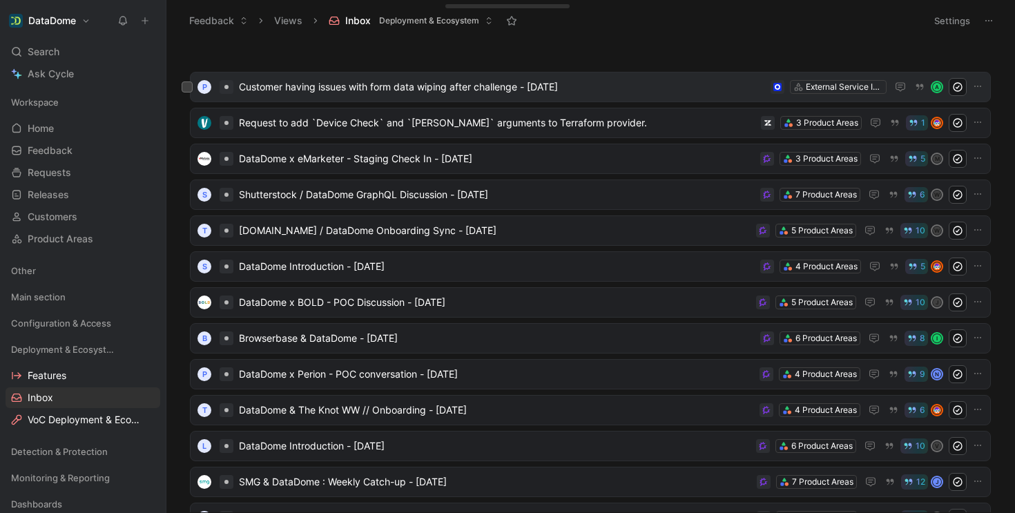
click at [491, 78] on div "P Customer having issues with form data wiping after challenge - [DATE] Externa…" at bounding box center [590, 87] width 791 height 18
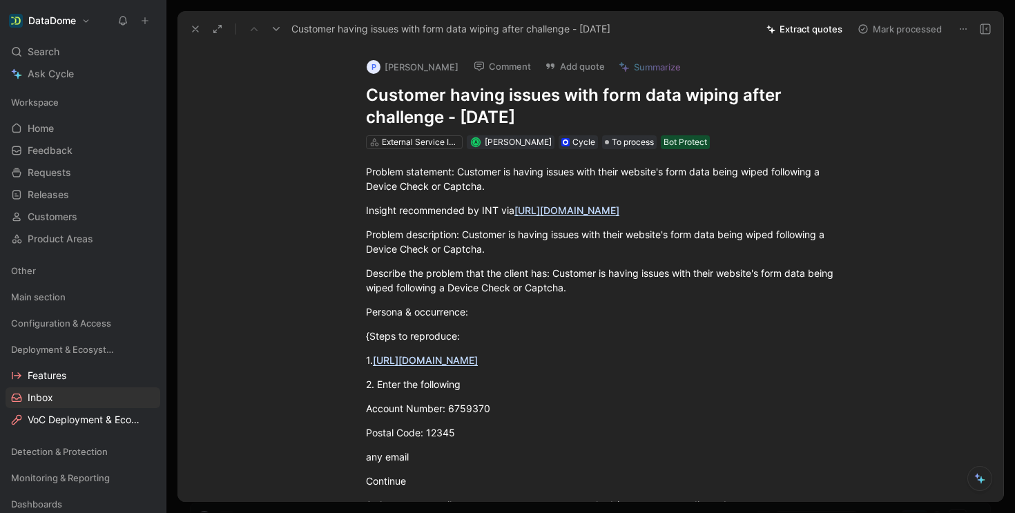
click at [487, 118] on h1 "Customer having issues with form data wiping after challenge - [DATE]" at bounding box center [605, 106] width 478 height 44
drag, startPoint x: 182, startPoint y: 150, endPoint x: 182, endPoint y: 139, distance: 10.4
click at [180, 149] on div "P Artem Kulihin Comment Add quote Summarize Customer having issues with form da…" at bounding box center [590, 274] width 826 height 455
click at [192, 38] on div "Customer having issues with form data wiping after challenge - [DATE]" at bounding box center [469, 29] width 570 height 22
click at [193, 33] on icon at bounding box center [195, 28] width 11 height 11
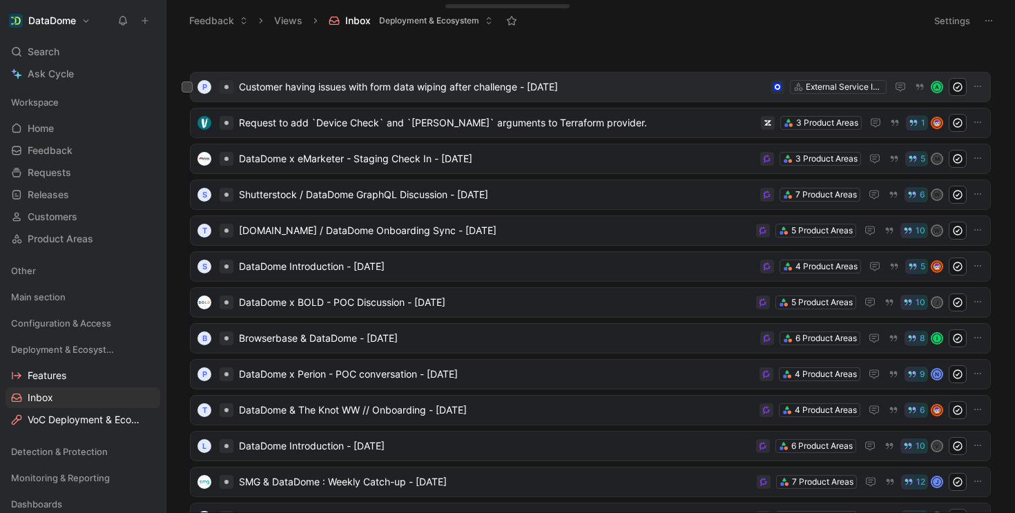
click at [331, 84] on span "Customer having issues with form data wiping after challenge - [DATE]" at bounding box center [502, 87] width 526 height 17
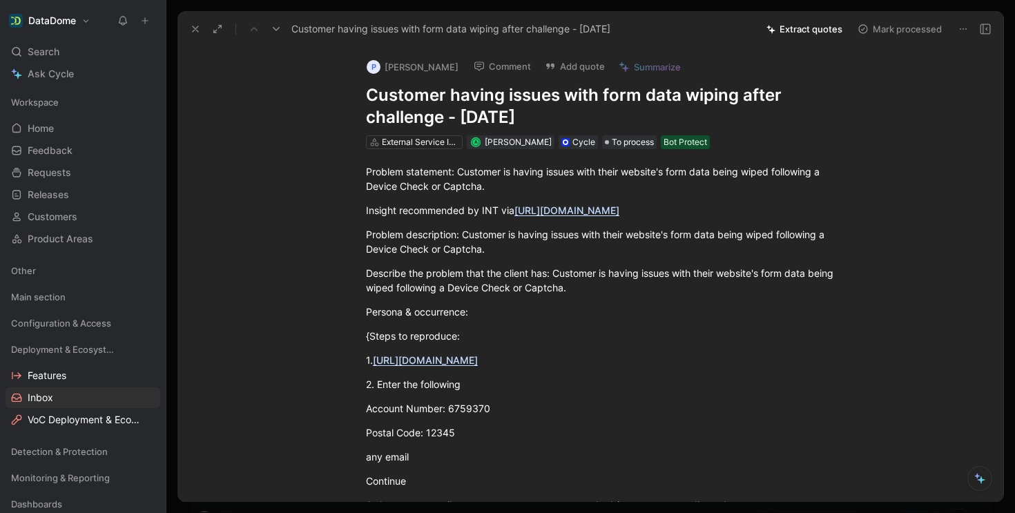
click at [366, 95] on h1 "Customer having issues with form data wiping after challenge - [DATE]" at bounding box center [605, 106] width 478 height 44
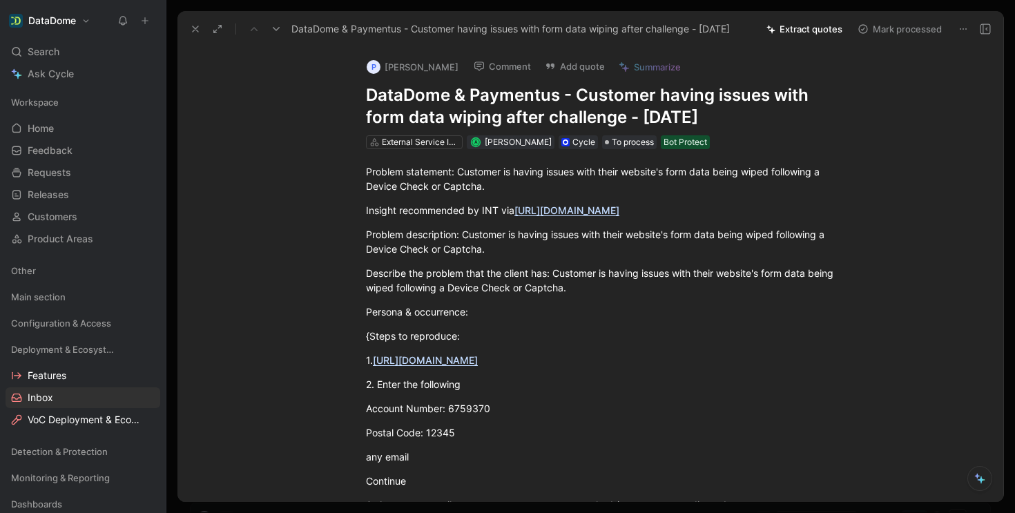
click at [343, 136] on div "P Artem Kulihin Comment Add quote Summarize DataDome & Paymentus - Customer hav…" at bounding box center [605, 99] width 530 height 104
click at [195, 33] on icon at bounding box center [195, 28] width 11 height 11
